Goal: Information Seeking & Learning: Learn about a topic

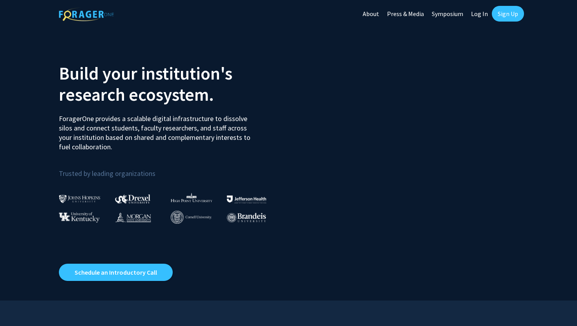
click at [480, 16] on link "Log In" at bounding box center [479, 13] width 25 height 27
select select
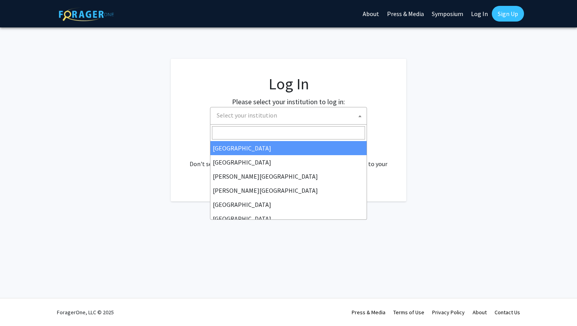
click at [306, 115] on span "Select your institution" at bounding box center [289, 115] width 153 height 16
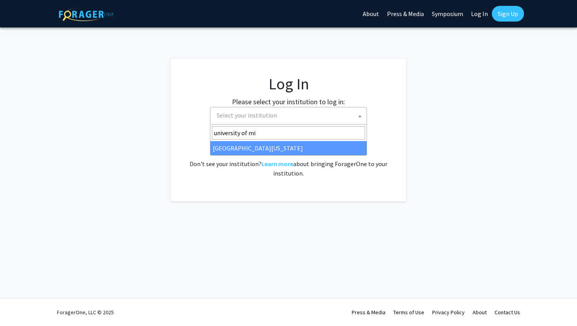
type input "university of mi"
select select "33"
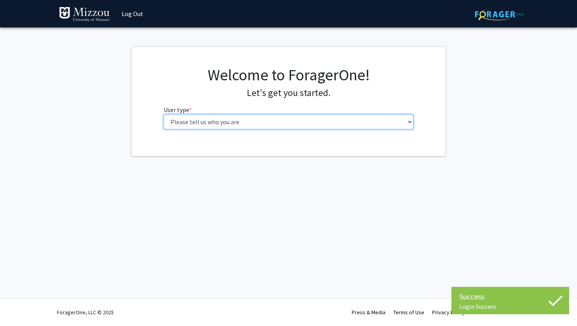
click at [300, 118] on select "Please tell us who you are Undergraduate Student Master's Student Doctoral Cand…" at bounding box center [289, 122] width 250 height 15
select select "1: undergrad"
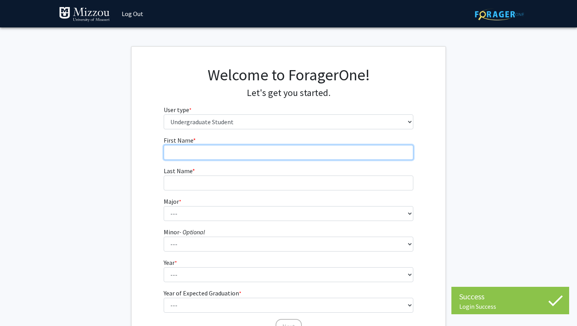
click at [289, 147] on input "First Name * required" at bounding box center [289, 152] width 250 height 15
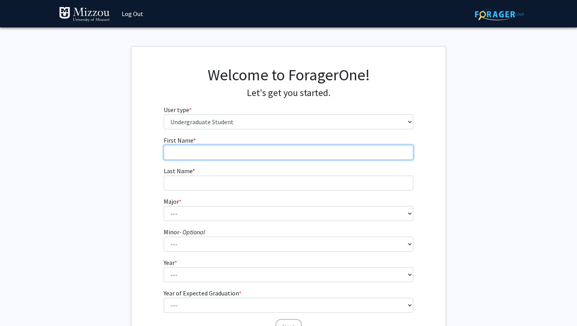
type input "Evan"
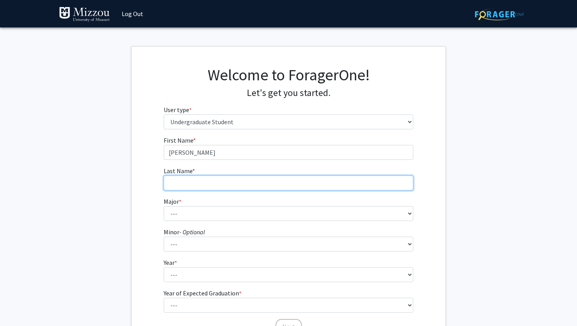
type input "Mees"
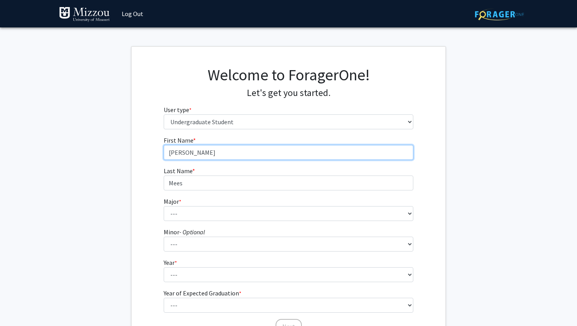
click at [224, 155] on input "Evan" at bounding box center [289, 152] width 250 height 15
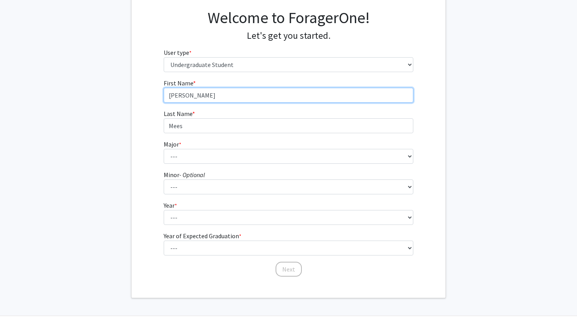
scroll to position [55, 0]
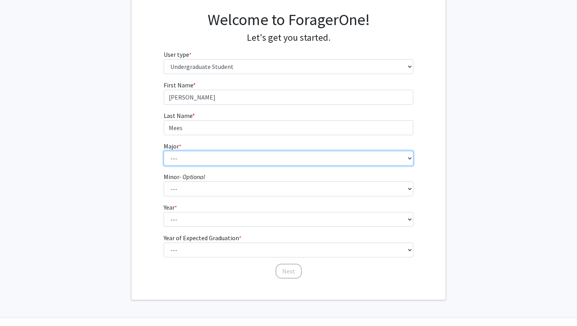
click at [224, 155] on select "--- Agribusiness Management Agricultural Education Agricultural Education: Comm…" at bounding box center [289, 158] width 250 height 15
select select "17: 2505"
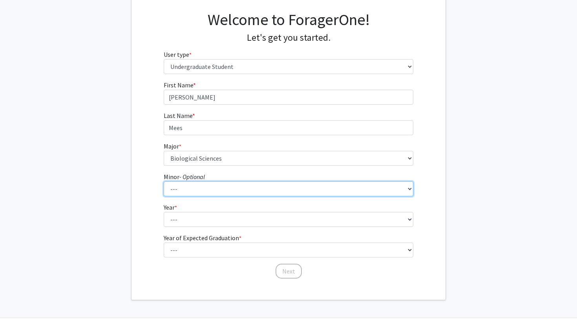
click at [221, 182] on select "--- Accountancy Aerospace Engineering Aerospace Studies Agribusiness Management…" at bounding box center [289, 189] width 250 height 15
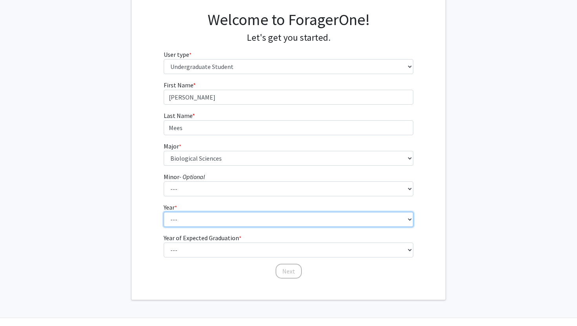
click at [206, 219] on select "--- First-year Sophomore Junior Senior Postbaccalaureate Certificate" at bounding box center [289, 219] width 250 height 15
select select "3: junior"
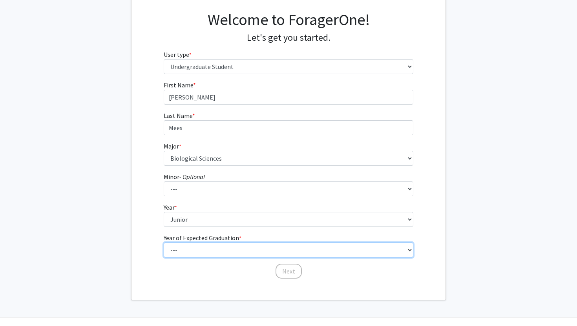
click at [196, 252] on select "--- 2025 2026 2027 2028 2029 2030 2031 2032 2033 2034" at bounding box center [289, 250] width 250 height 15
select select "3: 2027"
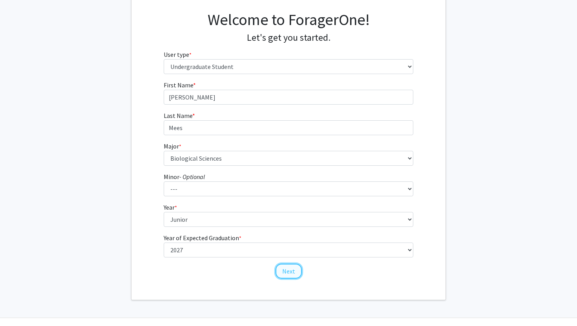
click at [299, 276] on button "Next" at bounding box center [288, 271] width 26 height 15
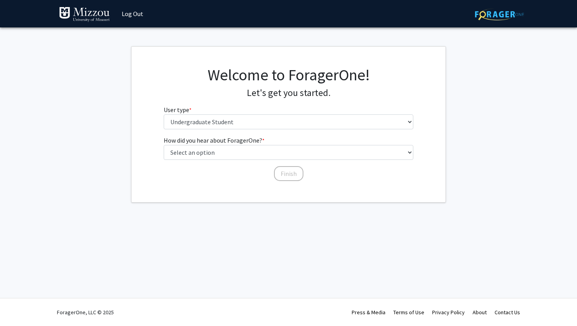
scroll to position [0, 0]
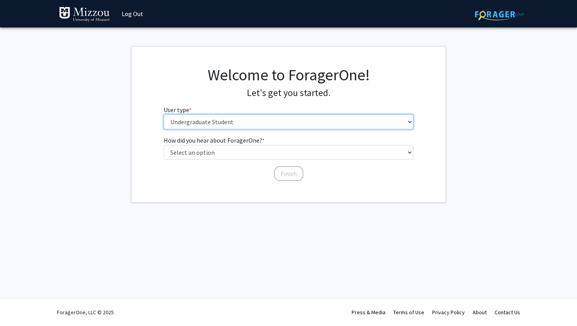
click at [251, 122] on select "Please tell us who you are Undergraduate Student Master's Student Doctoral Cand…" at bounding box center [289, 122] width 250 height 15
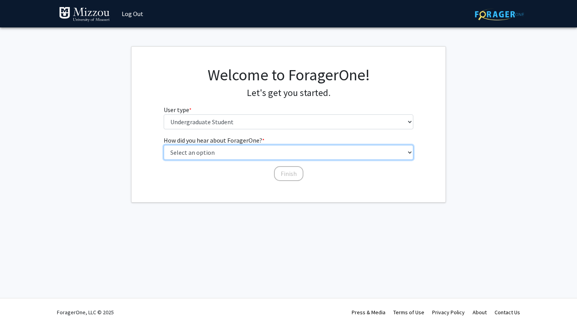
click at [251, 151] on select "Select an option Peer/student recommendation Faculty/staff recommendation Unive…" at bounding box center [289, 152] width 250 height 15
select select "2: faculty_recommendation"
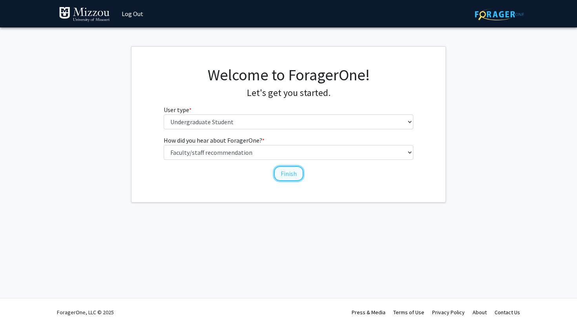
click at [282, 174] on button "Finish" at bounding box center [288, 173] width 29 height 15
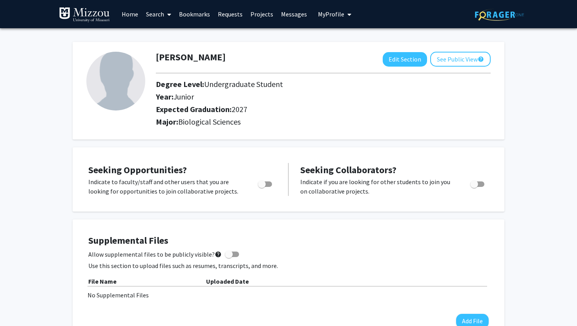
click at [158, 14] on link "Search" at bounding box center [158, 13] width 33 height 27
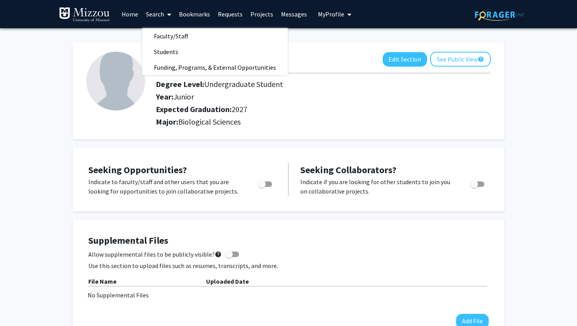
click at [158, 14] on link "Search" at bounding box center [158, 13] width 33 height 27
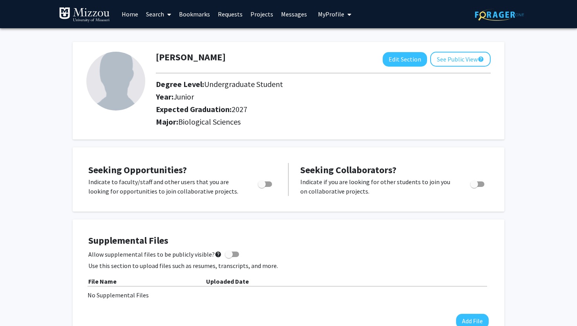
click at [122, 14] on link "Home" at bounding box center [130, 13] width 24 height 27
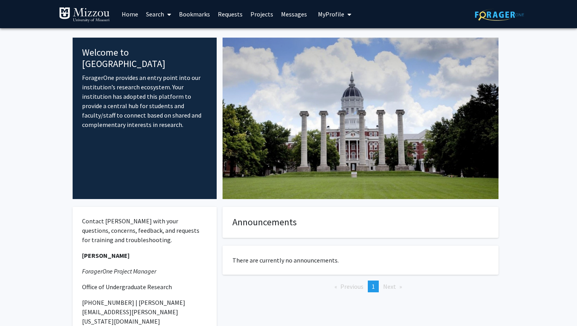
click at [149, 17] on link "Search" at bounding box center [158, 13] width 33 height 27
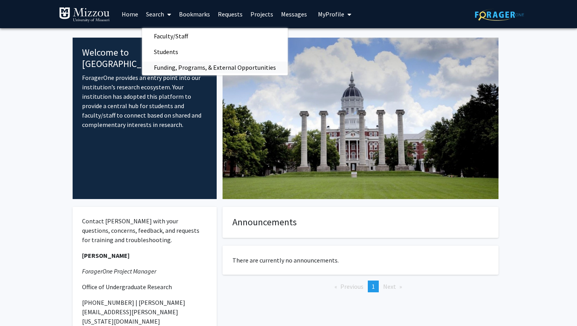
click at [173, 64] on span "Funding, Programs, & External Opportunities" at bounding box center [215, 68] width 146 height 16
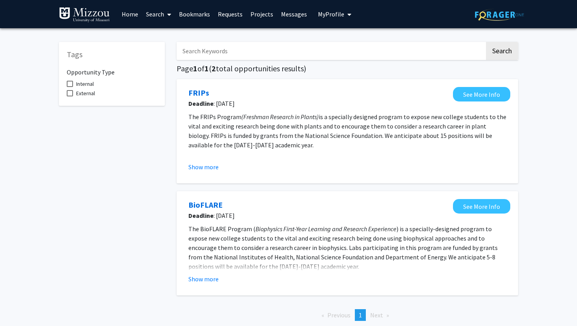
click at [195, 16] on link "Bookmarks" at bounding box center [194, 13] width 39 height 27
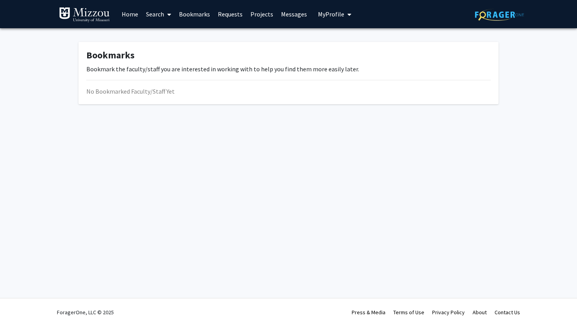
click at [217, 15] on link "Requests" at bounding box center [230, 13] width 33 height 27
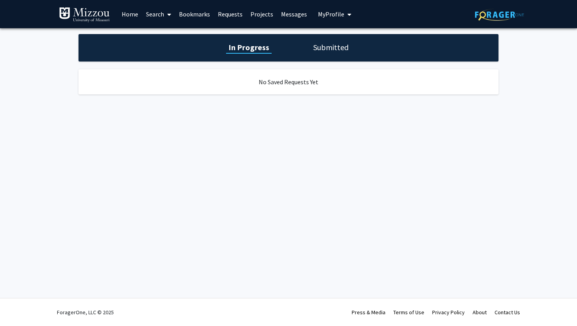
click at [260, 11] on link "Projects" at bounding box center [261, 13] width 31 height 27
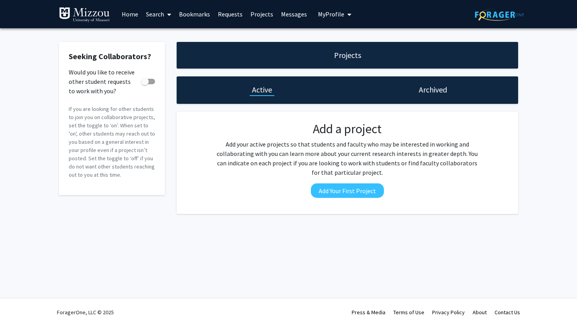
click at [304, 11] on link "Messages" at bounding box center [294, 13] width 34 height 27
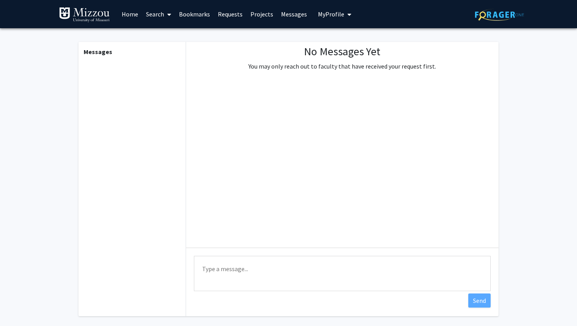
click at [324, 15] on span "My Profile" at bounding box center [331, 14] width 26 height 8
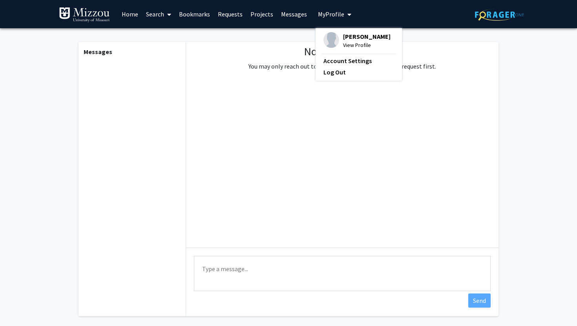
click at [324, 15] on span "My Profile" at bounding box center [331, 14] width 26 height 8
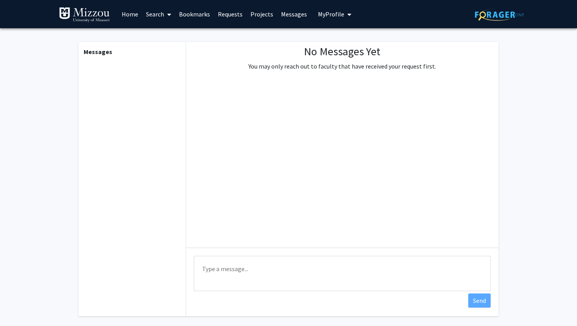
click at [98, 15] on img at bounding box center [84, 15] width 51 height 16
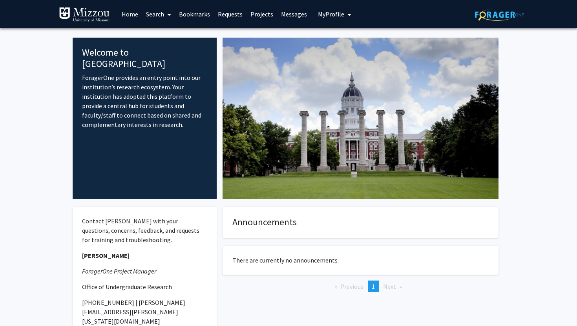
click at [131, 9] on link "Home" at bounding box center [130, 13] width 24 height 27
click at [131, 11] on link "Home" at bounding box center [130, 13] width 24 height 27
click at [133, 13] on link "Home" at bounding box center [130, 13] width 24 height 27
click at [490, 11] on img at bounding box center [499, 15] width 49 height 12
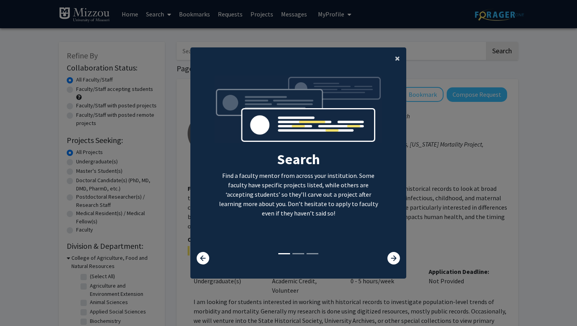
click at [400, 57] on button "×" at bounding box center [397, 58] width 18 height 22
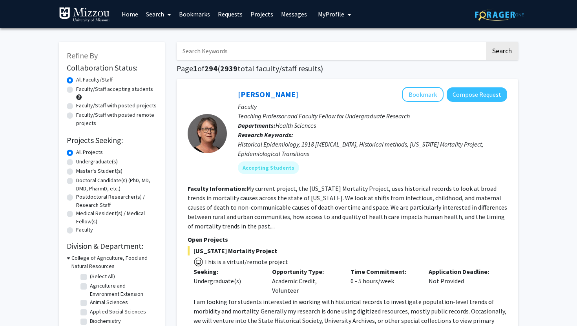
click at [287, 46] on input "Search Keywords" at bounding box center [331, 51] width 308 height 18
click at [104, 158] on label "Undergraduate(s)" at bounding box center [97, 162] width 42 height 8
click at [81, 158] on input "Undergraduate(s)" at bounding box center [78, 160] width 5 height 5
radio input "true"
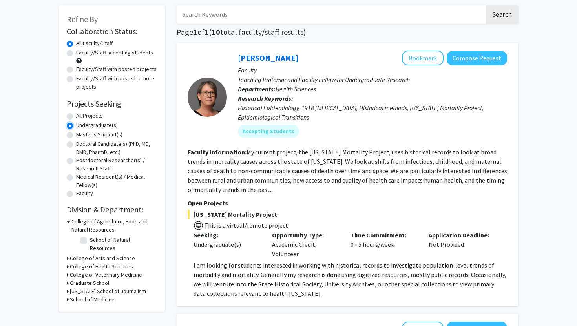
scroll to position [38, 0]
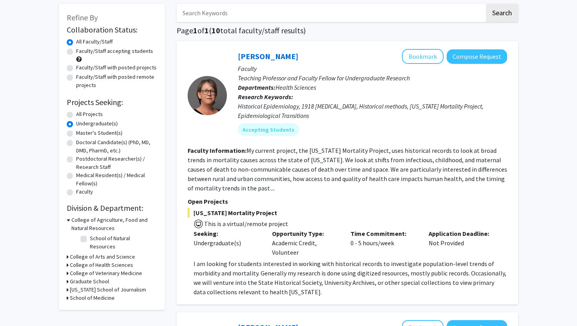
click at [113, 253] on h3 "College of Arts and Science" at bounding box center [102, 257] width 65 height 8
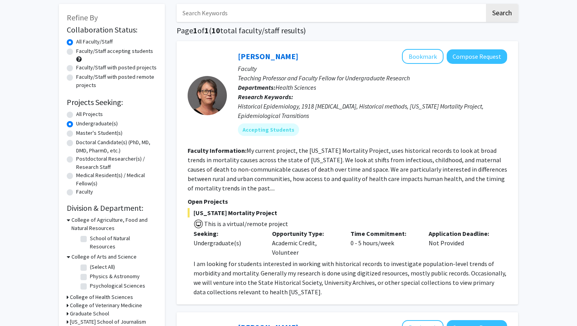
click at [98, 253] on h3 "College of Arts and Science" at bounding box center [103, 257] width 65 height 8
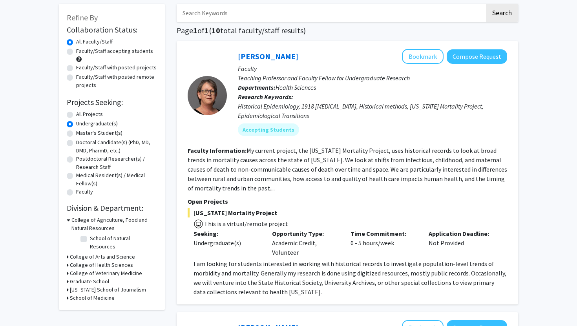
click at [98, 253] on h3 "College of Arts and Science" at bounding box center [102, 257] width 65 height 8
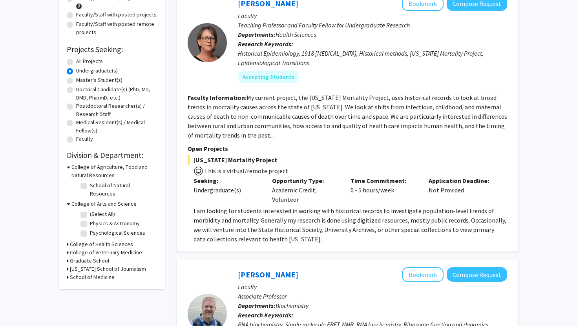
scroll to position [94, 0]
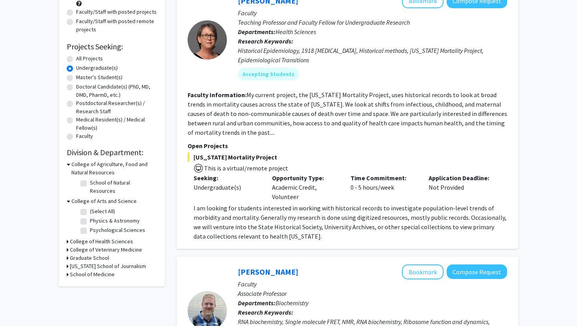
click at [103, 208] on label "(Select All)" at bounding box center [102, 212] width 25 height 8
click at [95, 208] on input "(Select All)" at bounding box center [92, 210] width 5 height 5
checkbox input "true"
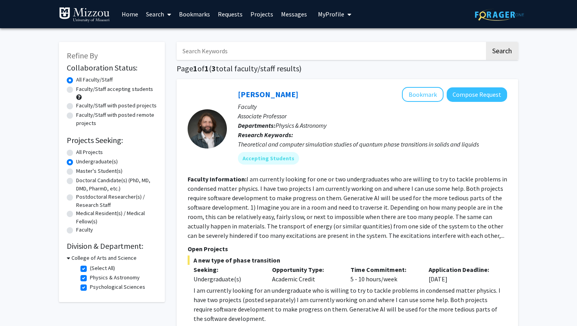
click at [99, 273] on fg-checkbox "(Select All) (Select All)" at bounding box center [117, 268] width 75 height 9
click at [100, 271] on label "(Select All)" at bounding box center [102, 268] width 25 height 8
click at [95, 270] on input "(Select All)" at bounding box center [92, 266] width 5 height 5
checkbox input "false"
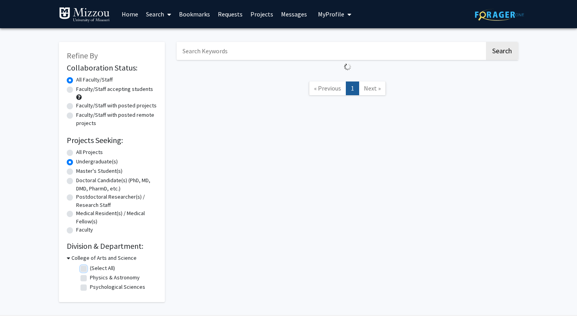
checkbox input "false"
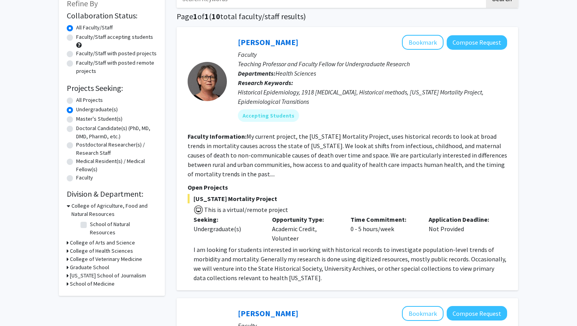
scroll to position [57, 0]
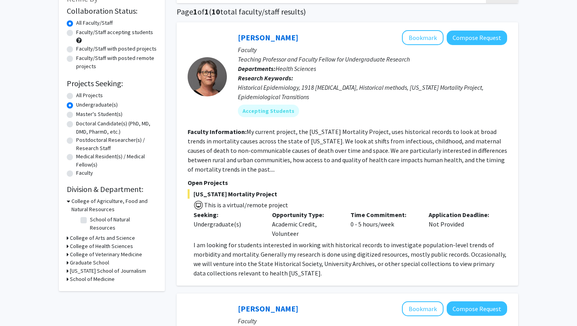
click at [111, 201] on h3 "College of Agriculture, Food and Natural Resources" at bounding box center [114, 205] width 86 height 16
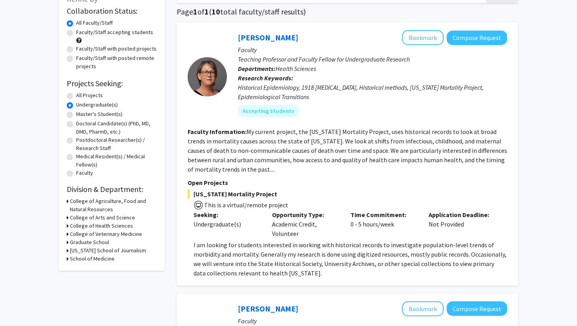
click at [111, 201] on h3 "College of Agriculture, Food and Natural Resources" at bounding box center [113, 205] width 87 height 16
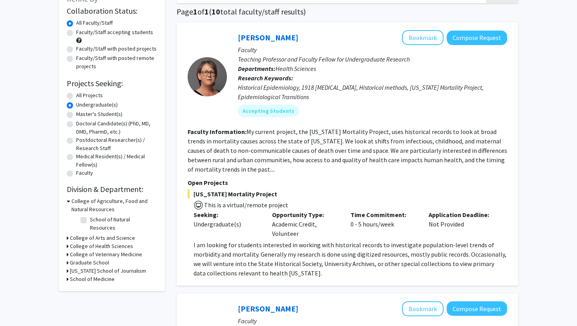
click at [107, 218] on label "School of Natural Resources" at bounding box center [122, 224] width 65 height 16
click at [95, 218] on input "School of Natural Resources" at bounding box center [92, 218] width 5 height 5
checkbox input "true"
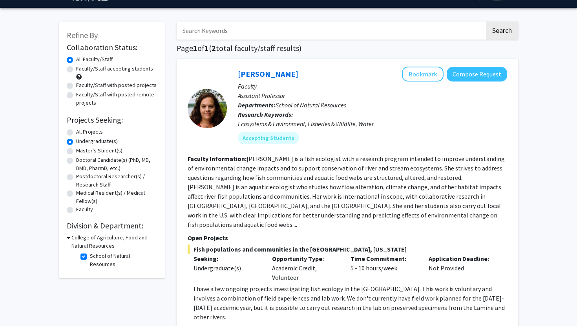
scroll to position [32, 0]
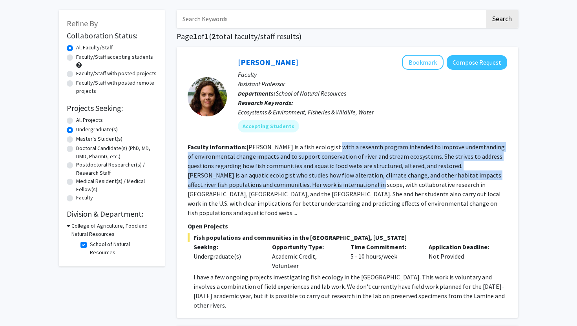
drag, startPoint x: 327, startPoint y: 151, endPoint x: 347, endPoint y: 188, distance: 41.8
click at [347, 188] on section "Faculty Information: Pease is a fish ecologist with a research program intended…" at bounding box center [347, 179] width 319 height 75
click at [347, 188] on fg-read-more "Pease is a fish ecologist with a research program intended to improve understan…" at bounding box center [346, 180] width 317 height 74
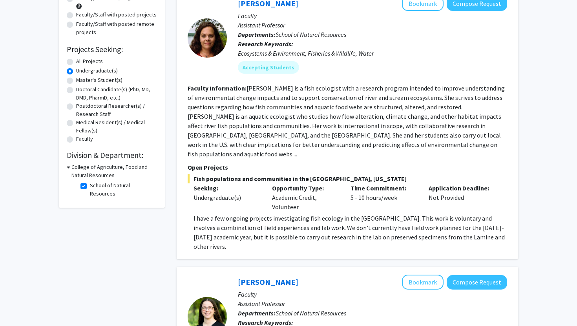
scroll to position [91, 0]
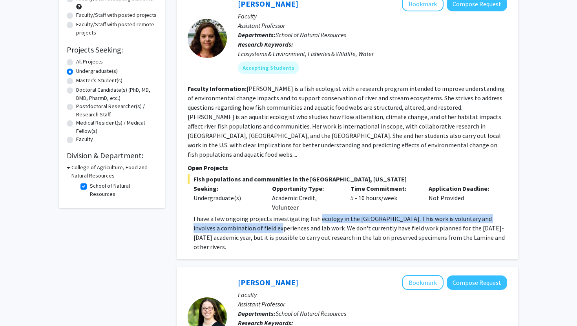
drag, startPoint x: 316, startPoint y: 208, endPoint x: 250, endPoint y: 222, distance: 68.3
click at [250, 222] on p "I have a few ongoing projects investigating fish ecology in the Lamine River ba…" at bounding box center [349, 233] width 313 height 38
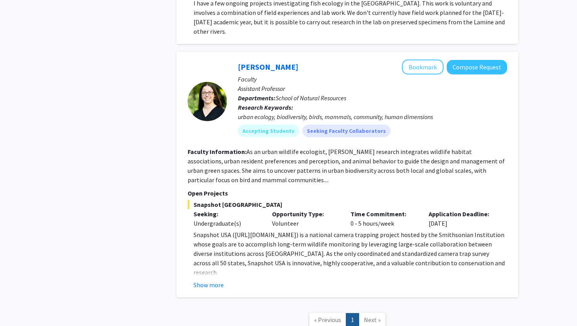
scroll to position [346, 0]
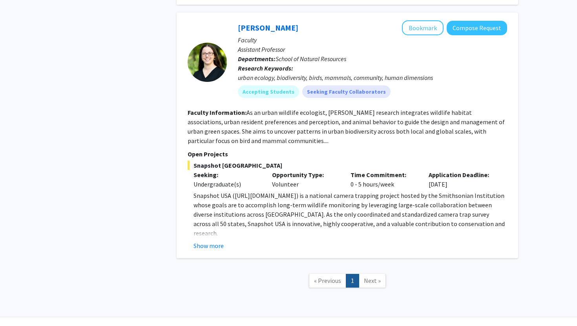
click at [375, 274] on link "Next »" at bounding box center [372, 281] width 27 height 14
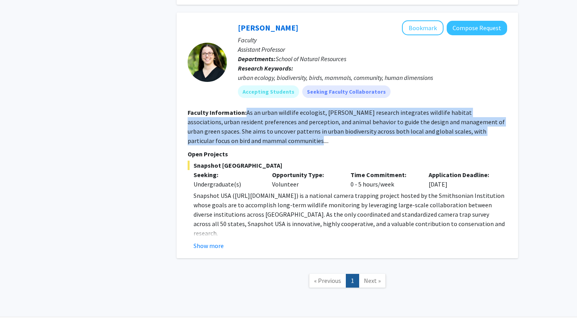
drag, startPoint x: 246, startPoint y: 91, endPoint x: 303, endPoint y: 117, distance: 62.8
click at [304, 118] on section "Faculty Information: As an urban wildlife ecologist, Brodsky’s research integra…" at bounding box center [347, 127] width 319 height 38
click at [303, 117] on section "Faculty Information: As an urban wildlife ecologist, Brodsky’s research integra…" at bounding box center [347, 127] width 319 height 38
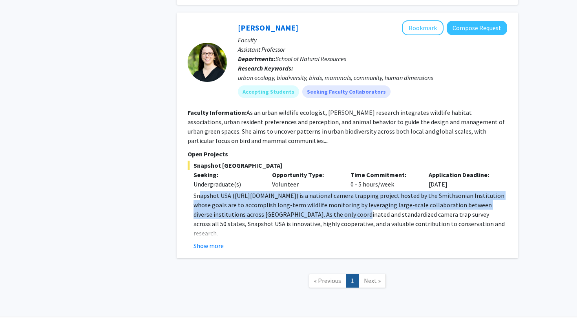
drag, startPoint x: 201, startPoint y: 177, endPoint x: 326, endPoint y: 194, distance: 126.3
click at [326, 194] on p "Snapshot USA (https://www.snapshot-usa.org/) is a national camera trapping proj…" at bounding box center [349, 214] width 313 height 47
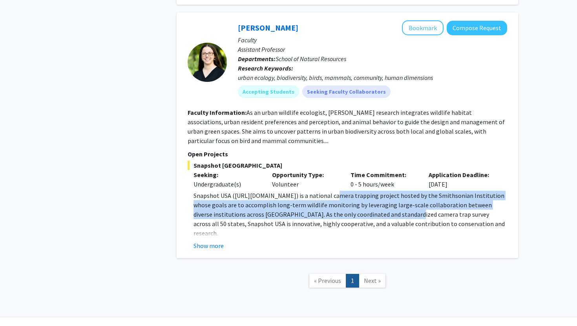
drag, startPoint x: 330, startPoint y: 180, endPoint x: 377, endPoint y: 196, distance: 49.9
click at [377, 196] on p "Snapshot USA (https://www.snapshot-usa.org/) is a national camera trapping proj…" at bounding box center [349, 214] width 313 height 47
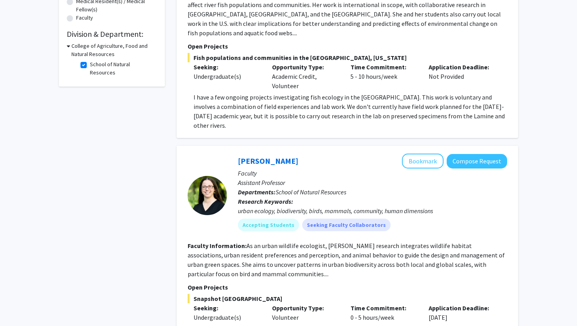
scroll to position [0, 0]
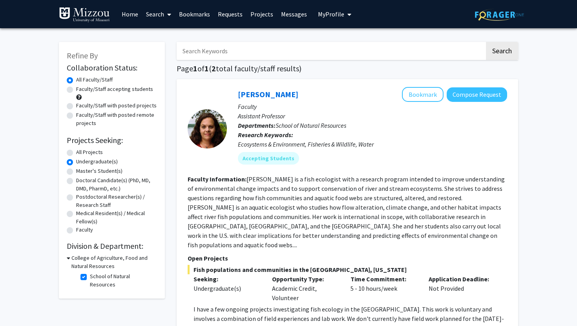
click at [121, 276] on label "School of Natural Resources" at bounding box center [122, 281] width 65 height 16
click at [95, 276] on input "School of Natural Resources" at bounding box center [92, 275] width 5 height 5
checkbox input "false"
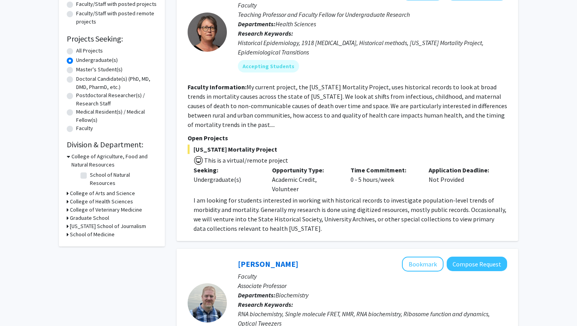
scroll to position [110, 0]
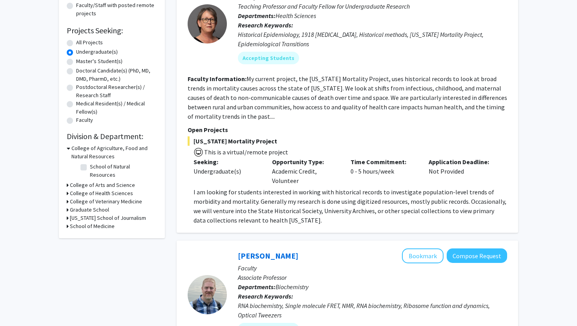
click at [106, 189] on h3 "College of Health Sciences" at bounding box center [101, 193] width 63 height 8
click at [106, 189] on h3 "College of Health Sciences" at bounding box center [102, 193] width 63 height 8
click at [104, 206] on h3 "Graduate School" at bounding box center [89, 210] width 39 height 8
click at [104, 206] on h3 "Graduate School" at bounding box center [90, 210] width 39 height 8
click at [107, 189] on h3 "College of Health Sciences" at bounding box center [101, 193] width 63 height 8
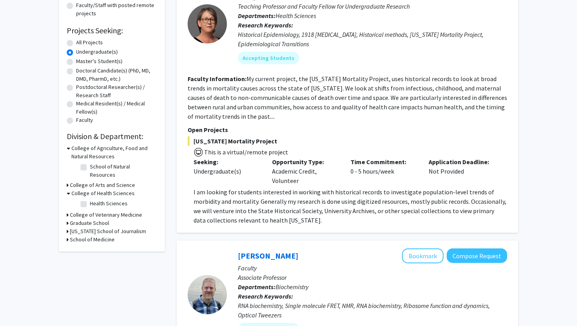
click at [107, 189] on h3 "College of Health Sciences" at bounding box center [102, 193] width 63 height 8
click at [111, 181] on h3 "College of Arts and Science" at bounding box center [102, 185] width 65 height 8
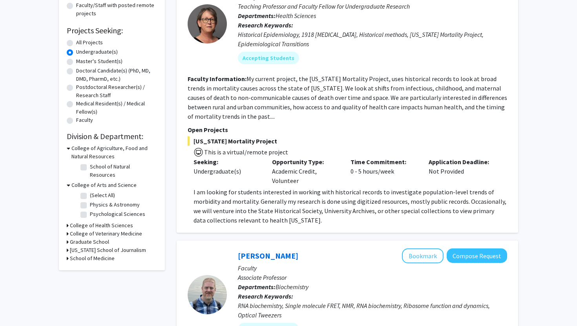
click at [113, 181] on h3 "College of Arts and Science" at bounding box center [103, 185] width 65 height 8
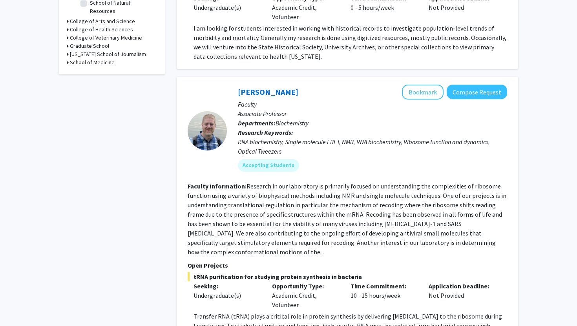
scroll to position [275, 0]
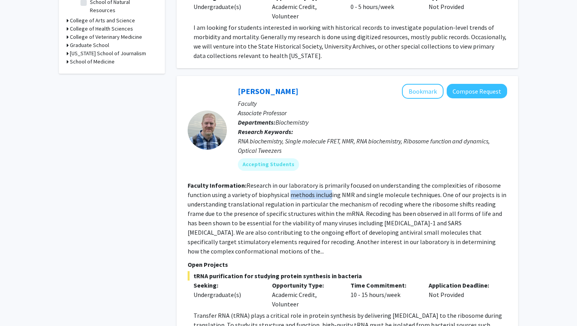
drag, startPoint x: 328, startPoint y: 193, endPoint x: 290, endPoint y: 191, distance: 37.7
click at [290, 191] on fg-read-more "Research in our laboratory is primarily focused on understanding the complexiti…" at bounding box center [347, 219] width 319 height 74
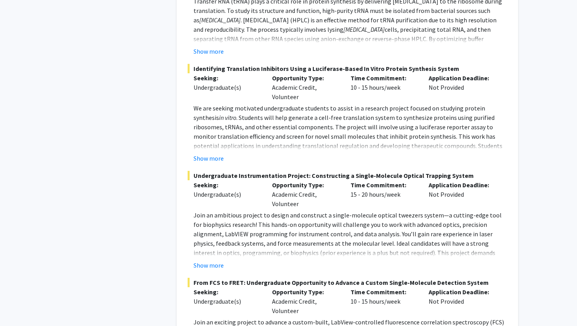
scroll to position [0, 0]
